Goal: Information Seeking & Learning: Check status

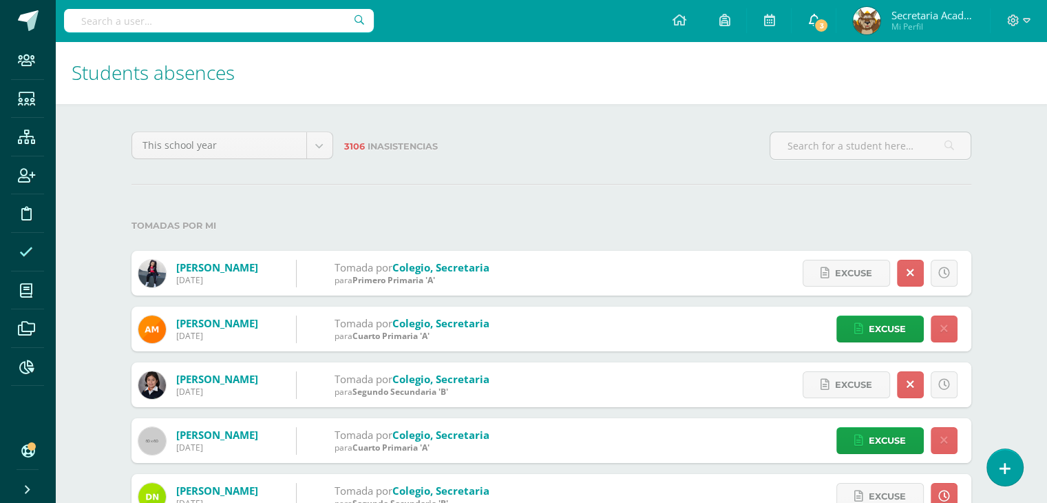
click at [815, 23] on span "3" at bounding box center [821, 25] width 15 height 15
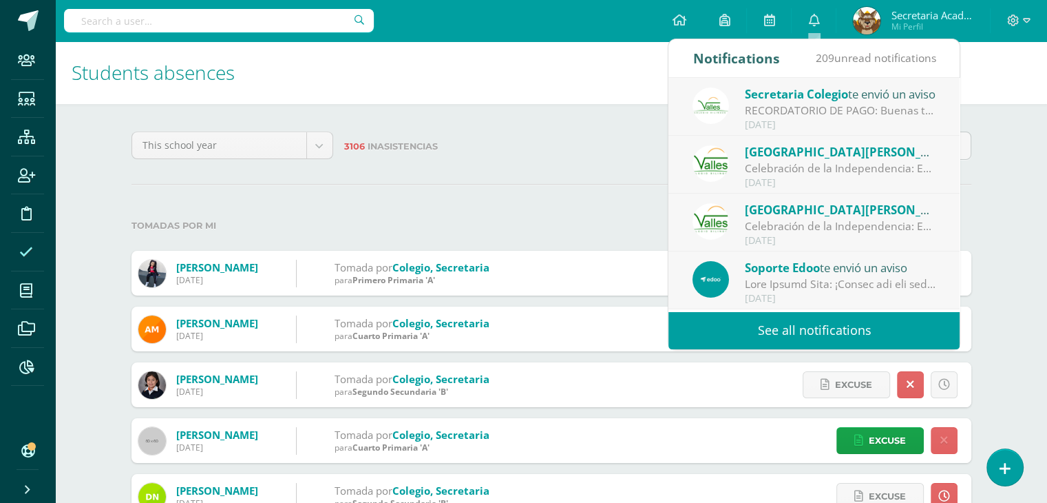
click at [799, 331] on link "See all notifications" at bounding box center [814, 330] width 291 height 38
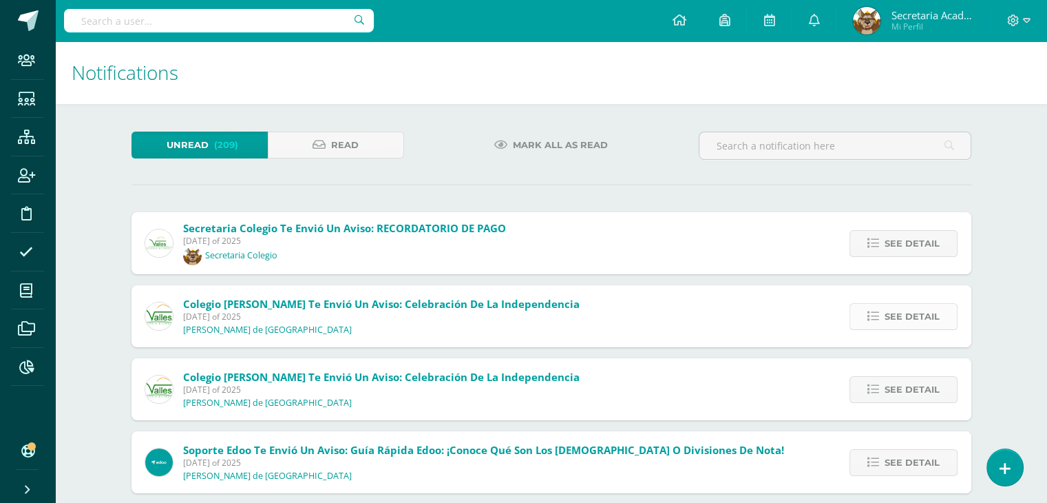
click at [870, 316] on icon at bounding box center [873, 317] width 12 height 12
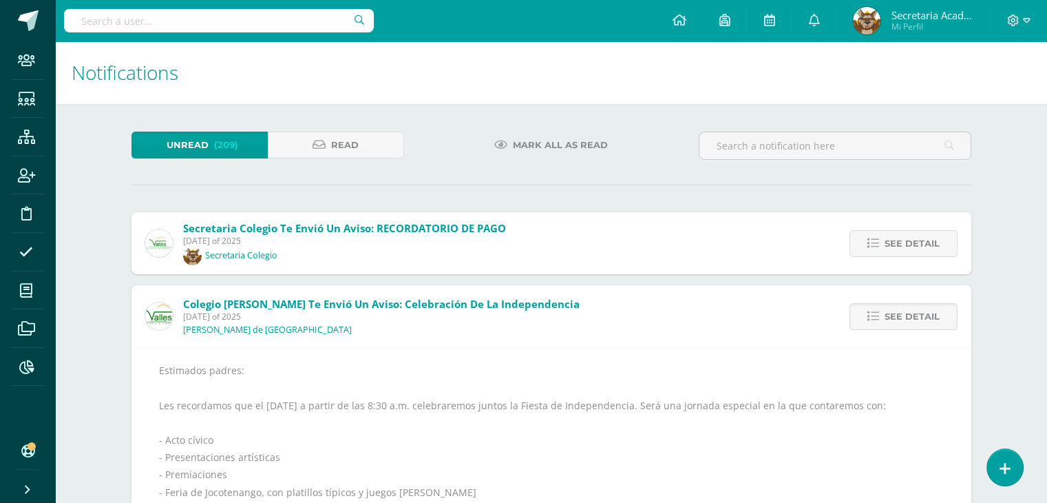
click at [501, 244] on span "Wednesday 10 of September of 2025" at bounding box center [344, 241] width 323 height 12
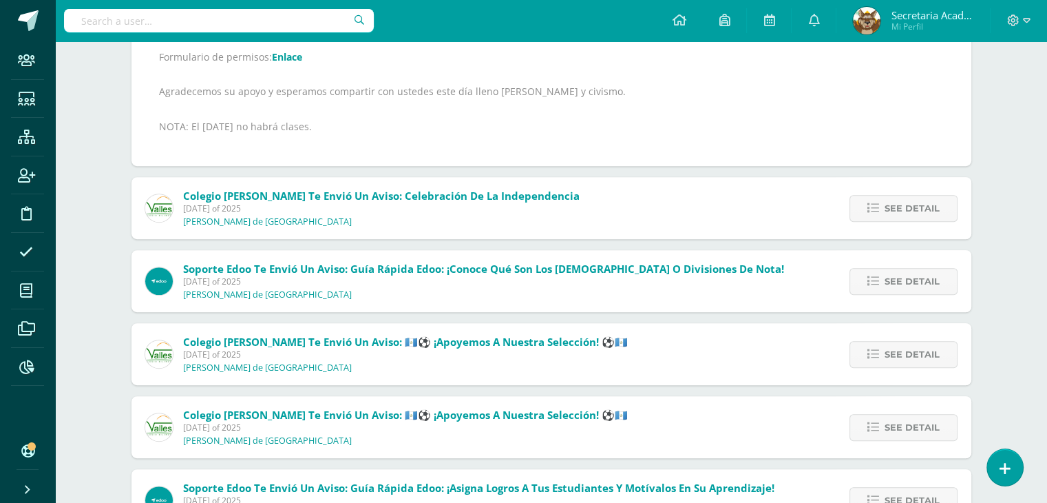
scroll to position [620, 0]
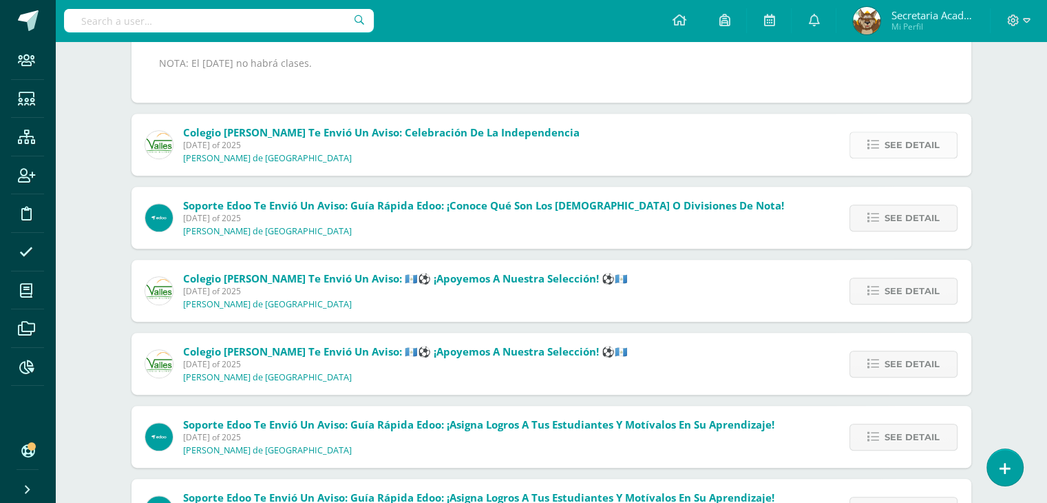
click at [870, 145] on icon at bounding box center [873, 145] width 12 height 12
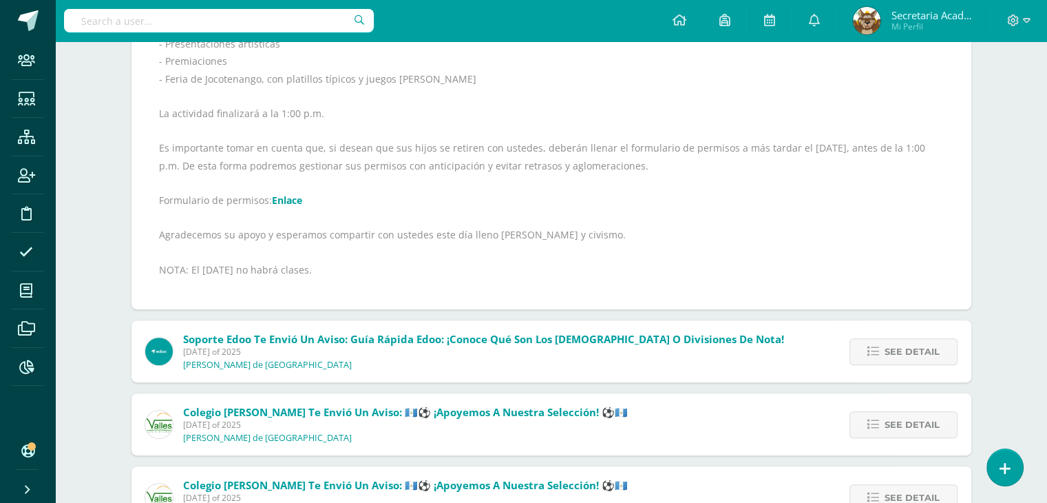
scroll to position [138, 0]
